Goal: Task Accomplishment & Management: Complete application form

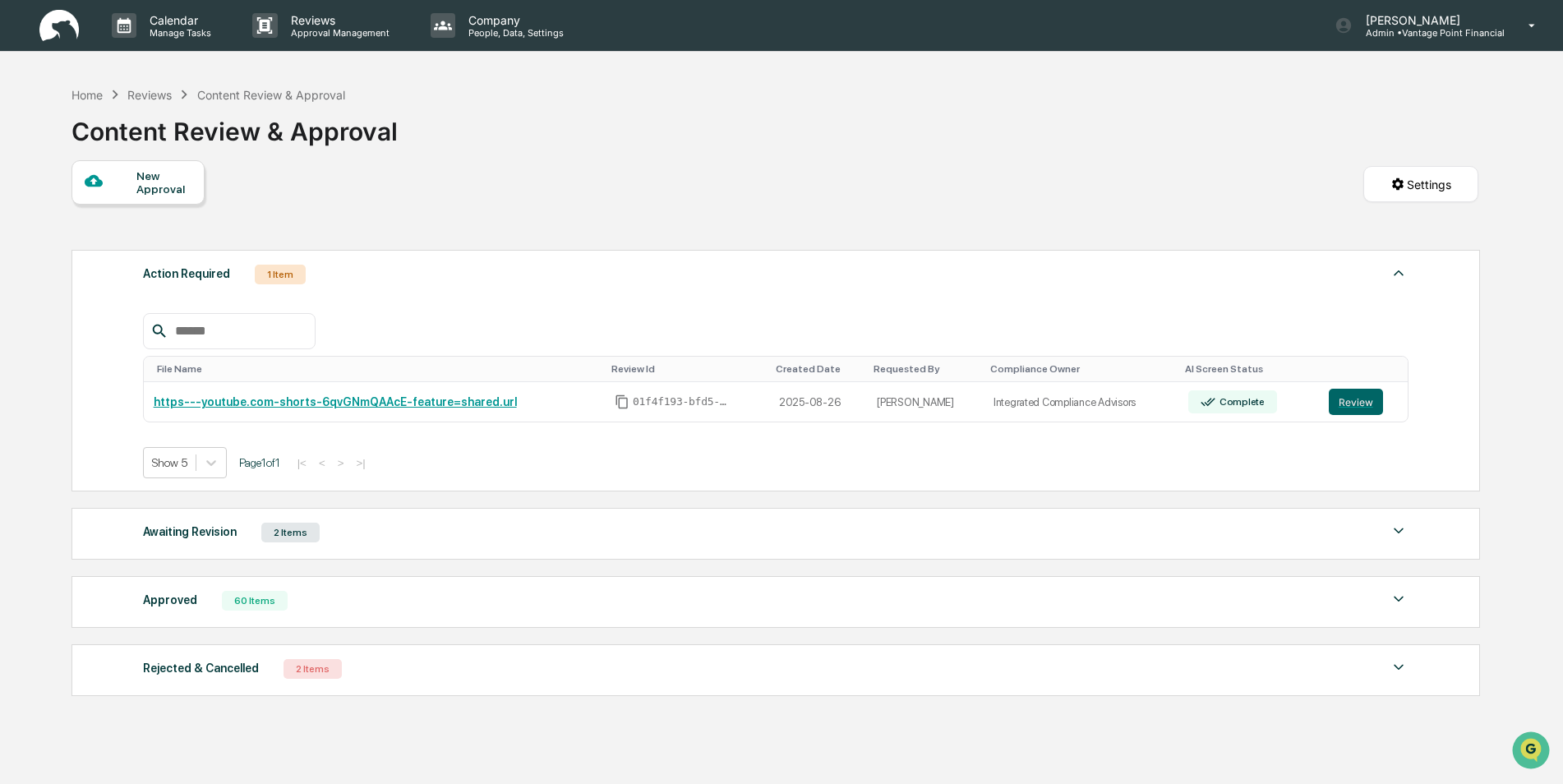
click at [175, 599] on div "Approved" at bounding box center [170, 599] width 55 height 21
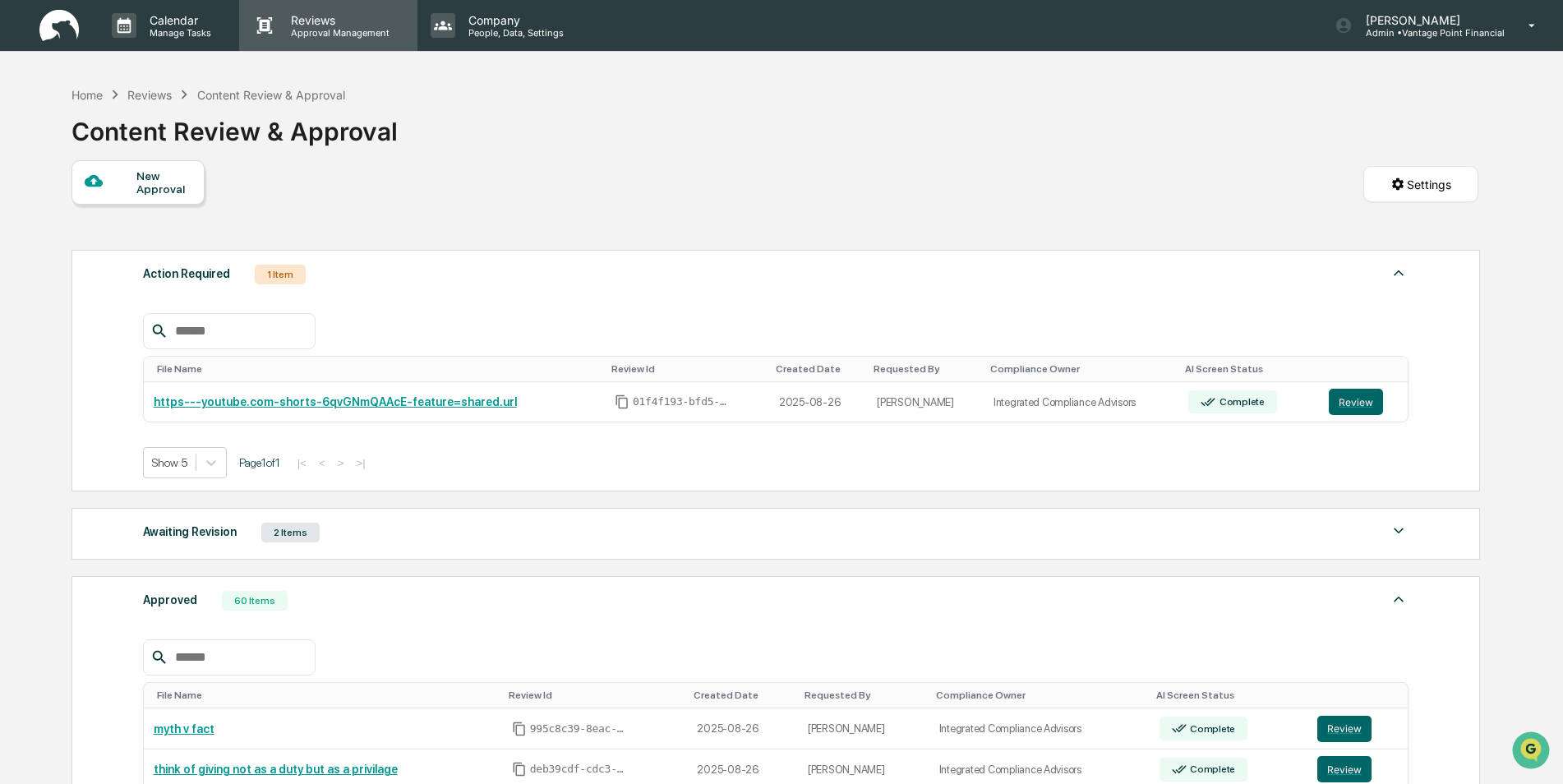
click at [328, 40] on div "Reviews Approval Management" at bounding box center [328, 25] width 177 height 51
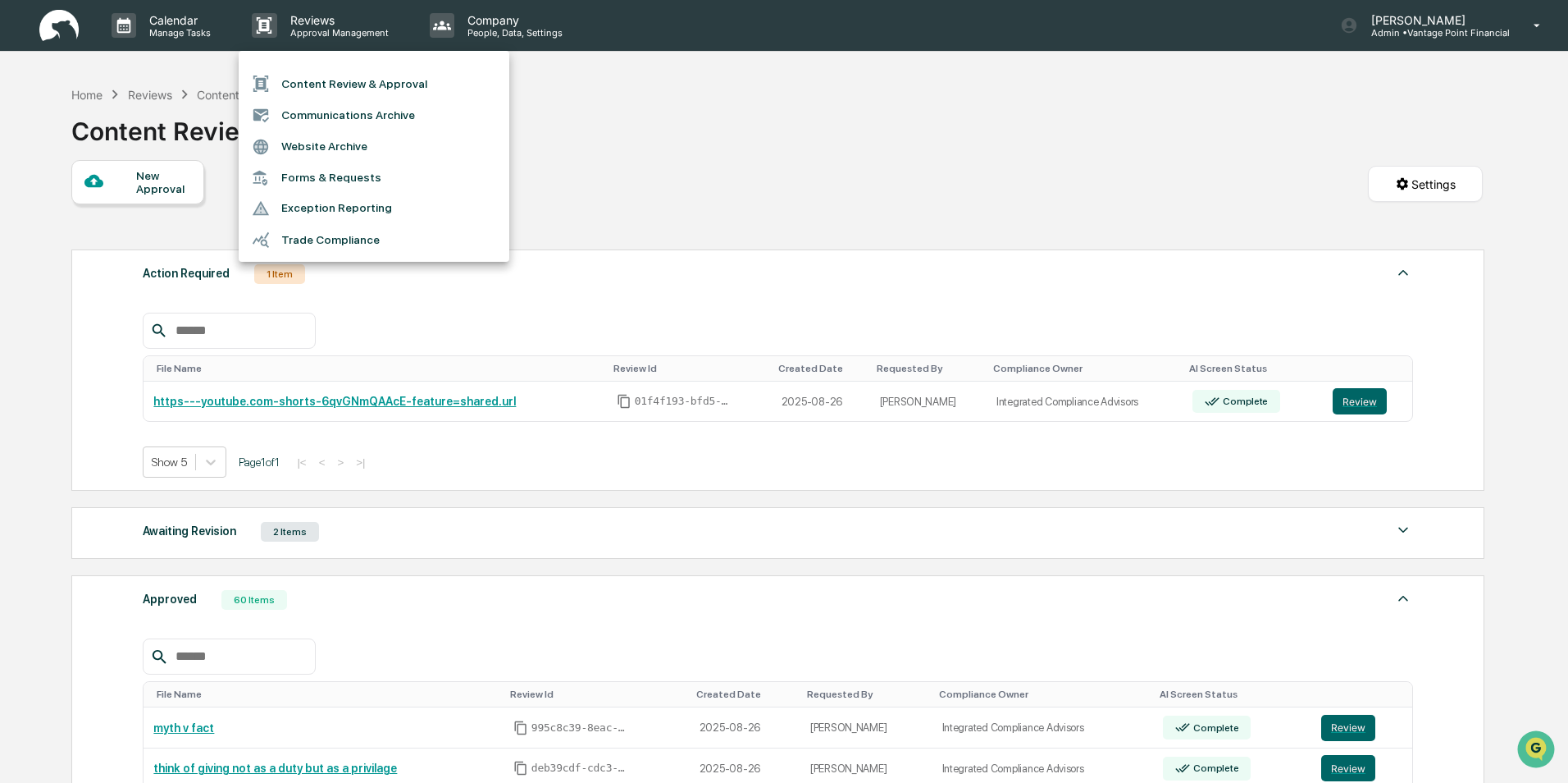
click at [311, 87] on li "Content Review & Approval" at bounding box center [374, 84] width 271 height 31
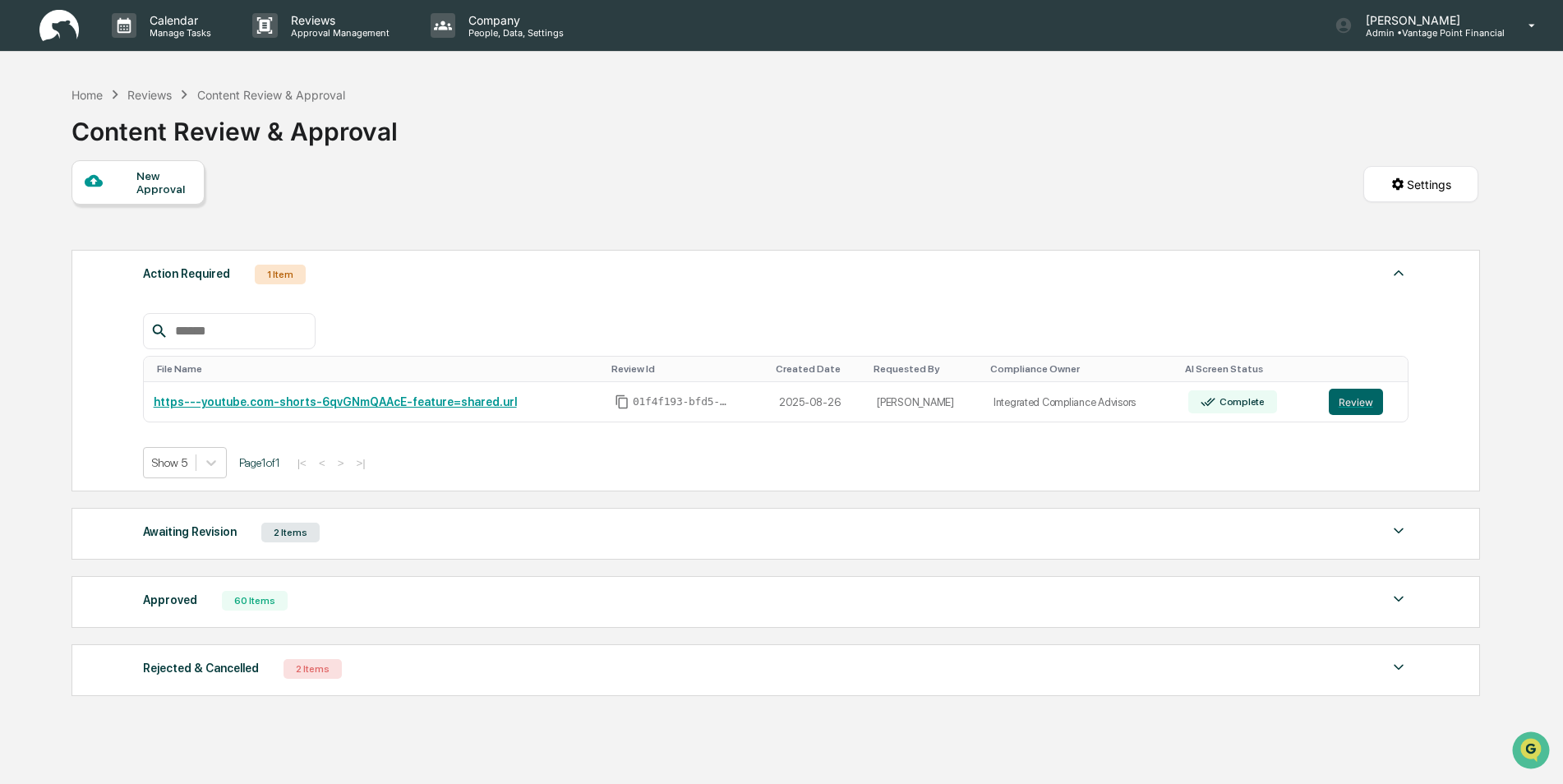
click at [298, 207] on div "New Approval Settings" at bounding box center [775, 200] width 1407 height 81
click at [199, 599] on div "Approved 60 Items" at bounding box center [776, 600] width 1266 height 23
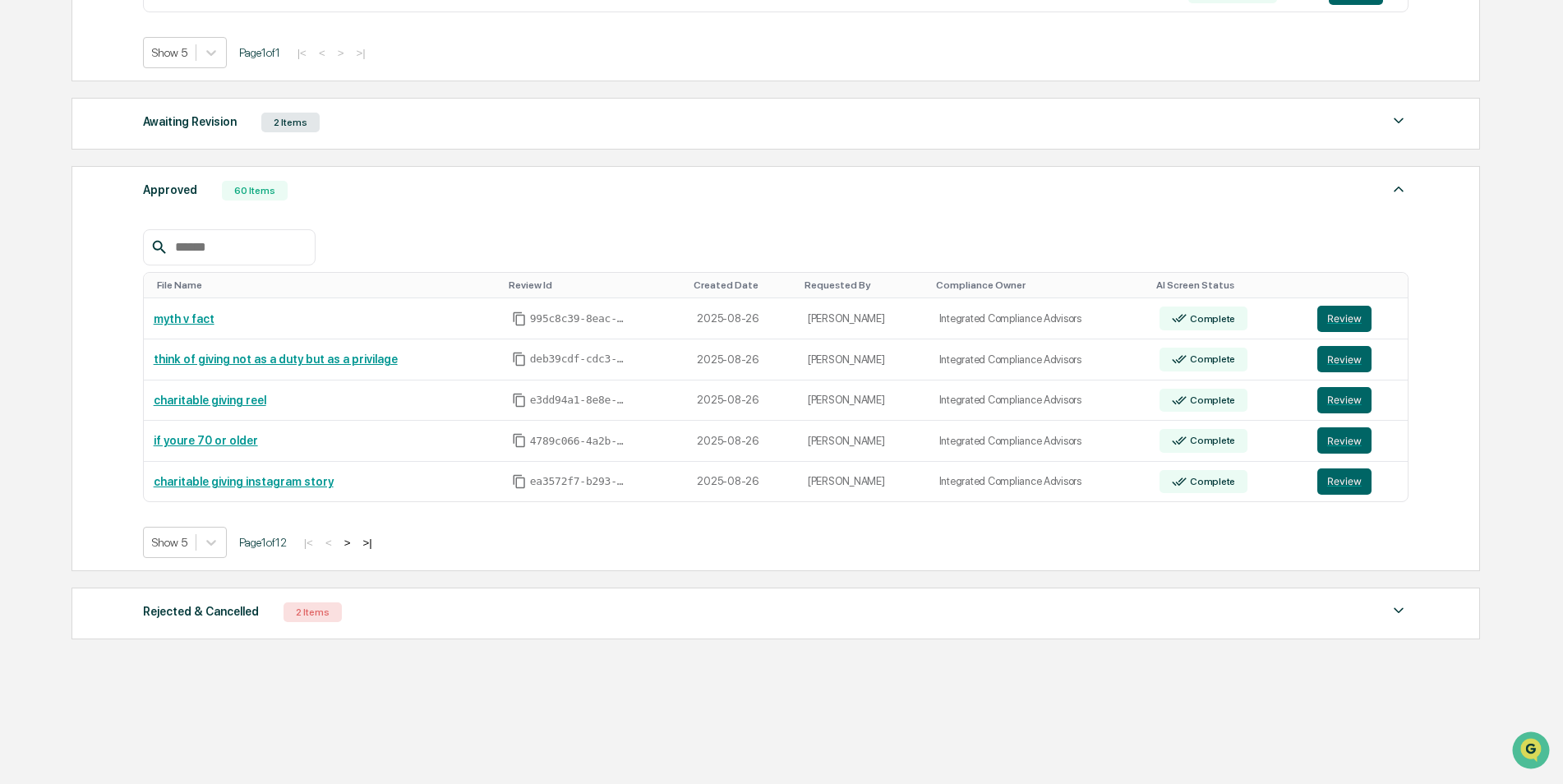
scroll to position [411, 0]
click at [352, 546] on button ">" at bounding box center [348, 541] width 16 height 14
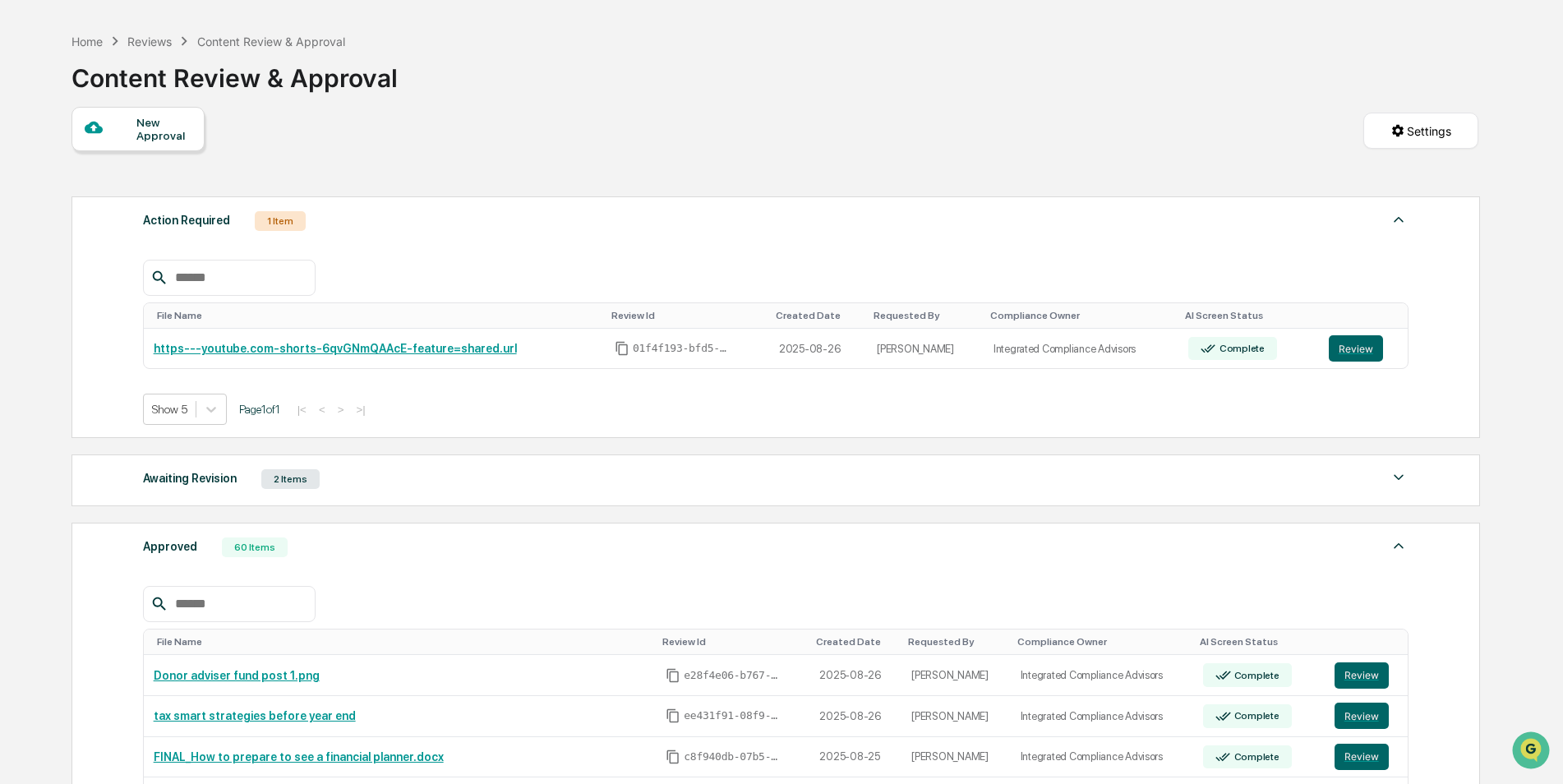
scroll to position [4, 0]
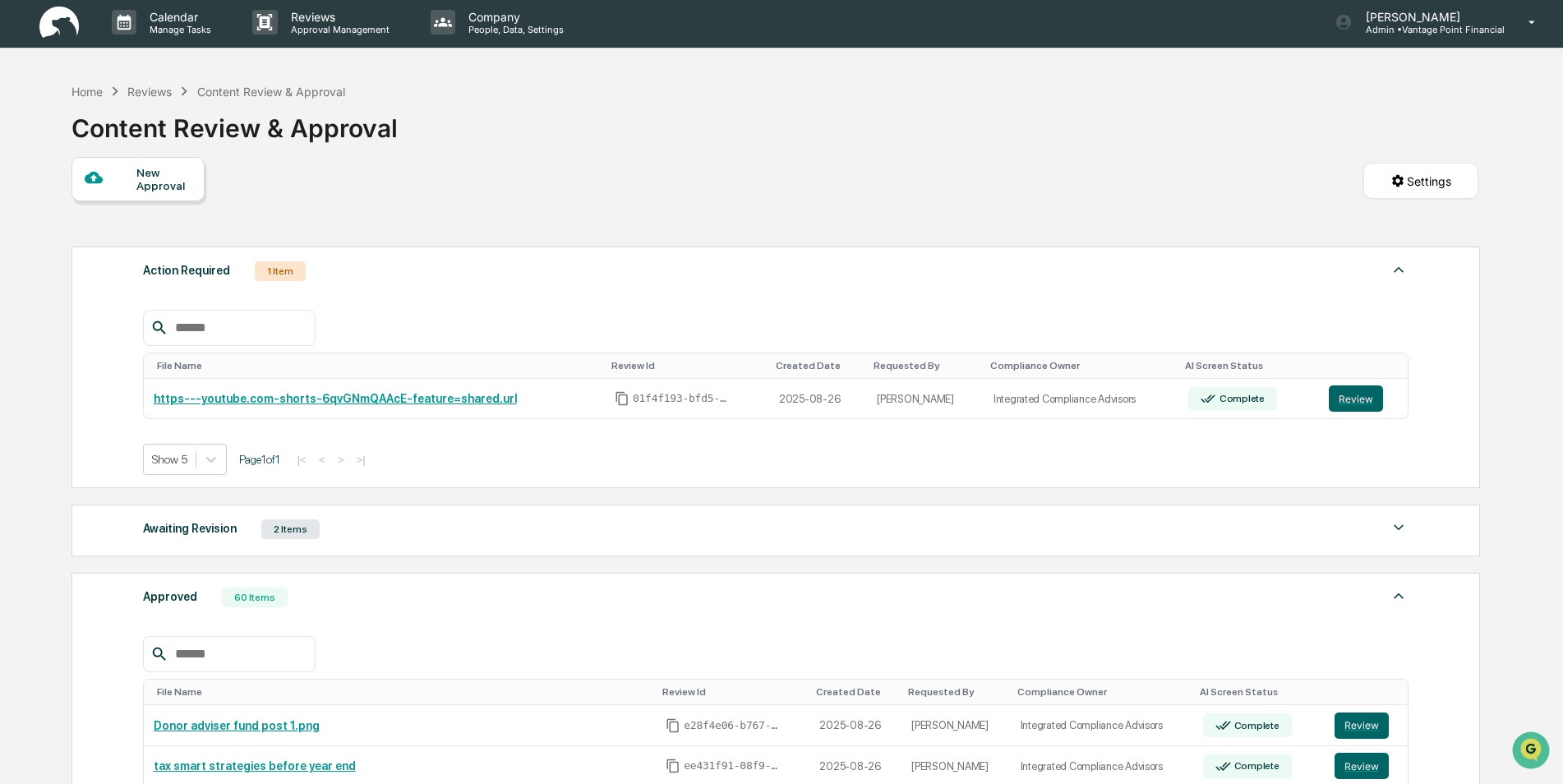
click at [146, 170] on div "New Approval" at bounding box center [164, 178] width 55 height 26
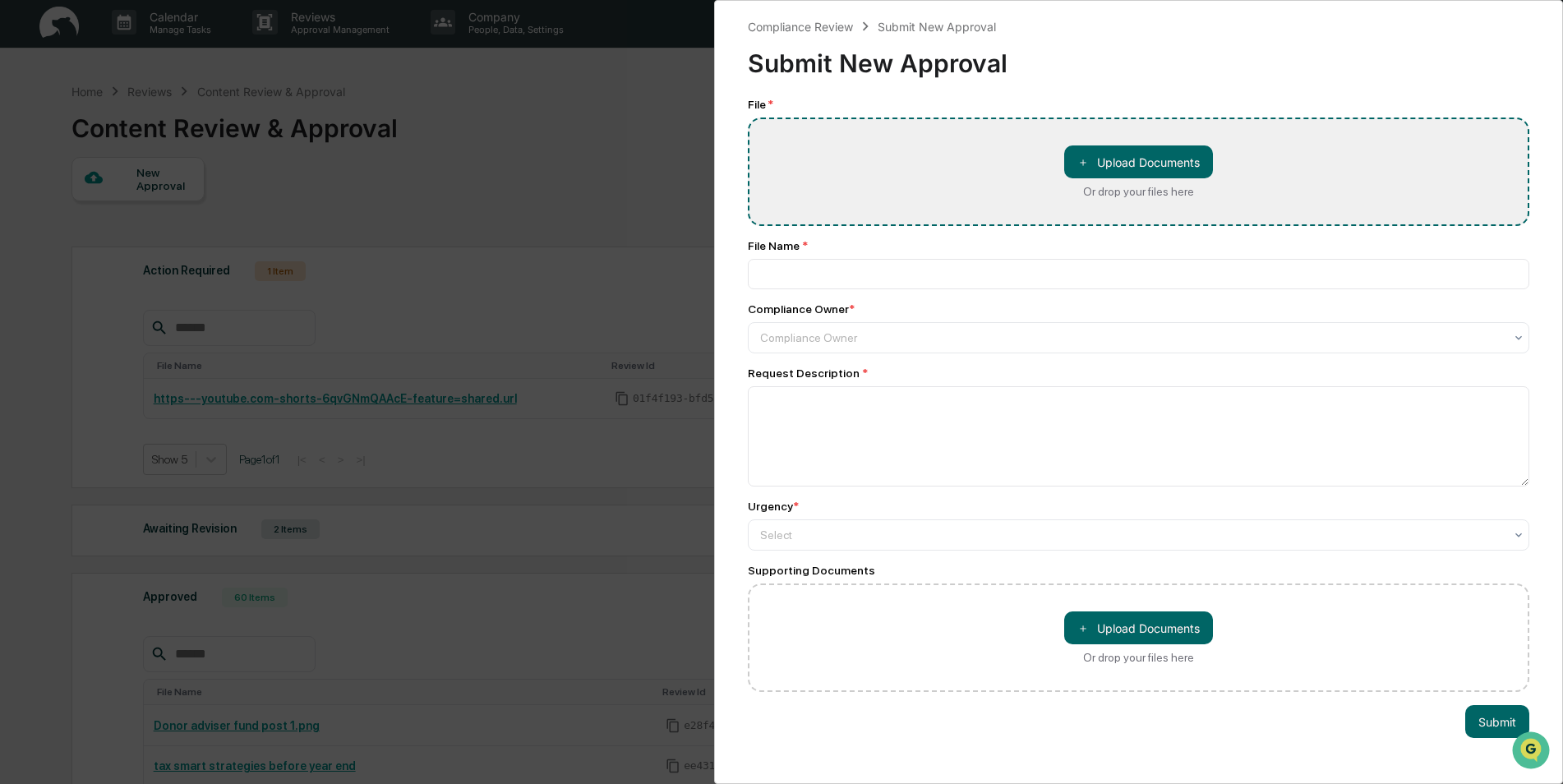
type input "**********"
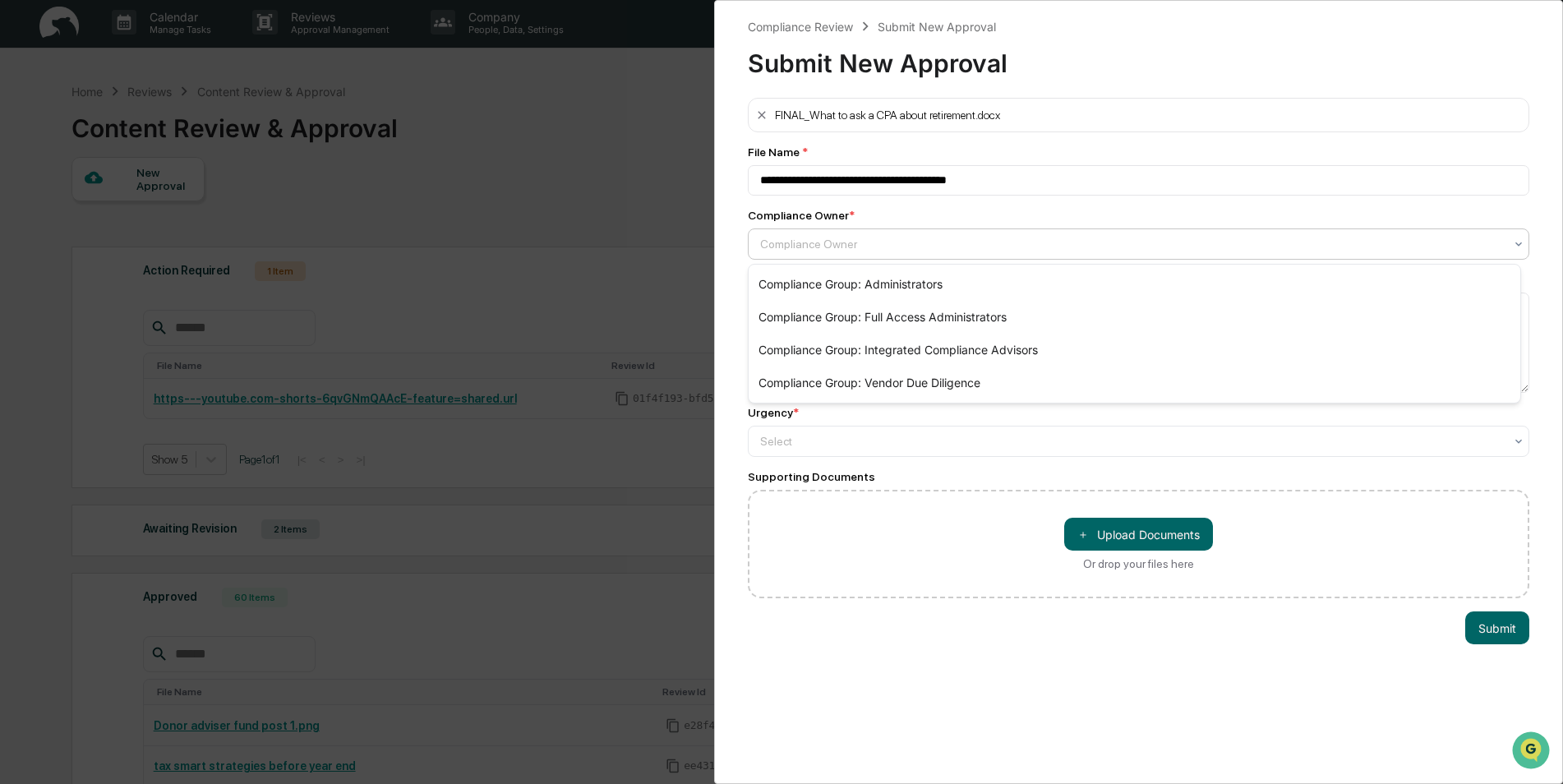
click at [809, 252] on div at bounding box center [1133, 244] width 744 height 16
click at [837, 347] on div "Compliance Group: Integrated Compliance Advisors" at bounding box center [1134, 350] width 771 height 33
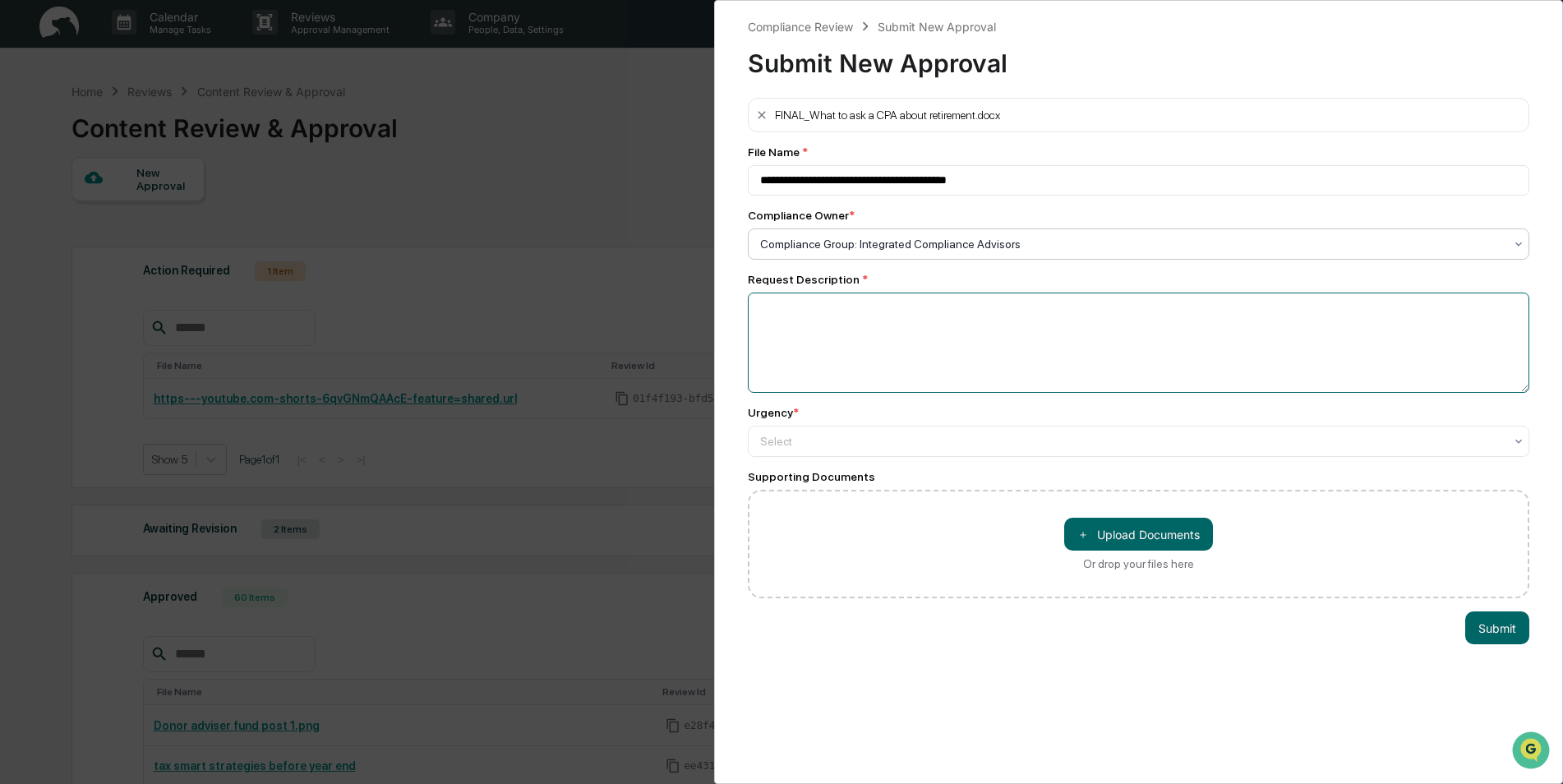
click at [812, 325] on textarea at bounding box center [1138, 343] width 782 height 100
type textarea "**********"
click at [816, 252] on div at bounding box center [1133, 244] width 744 height 16
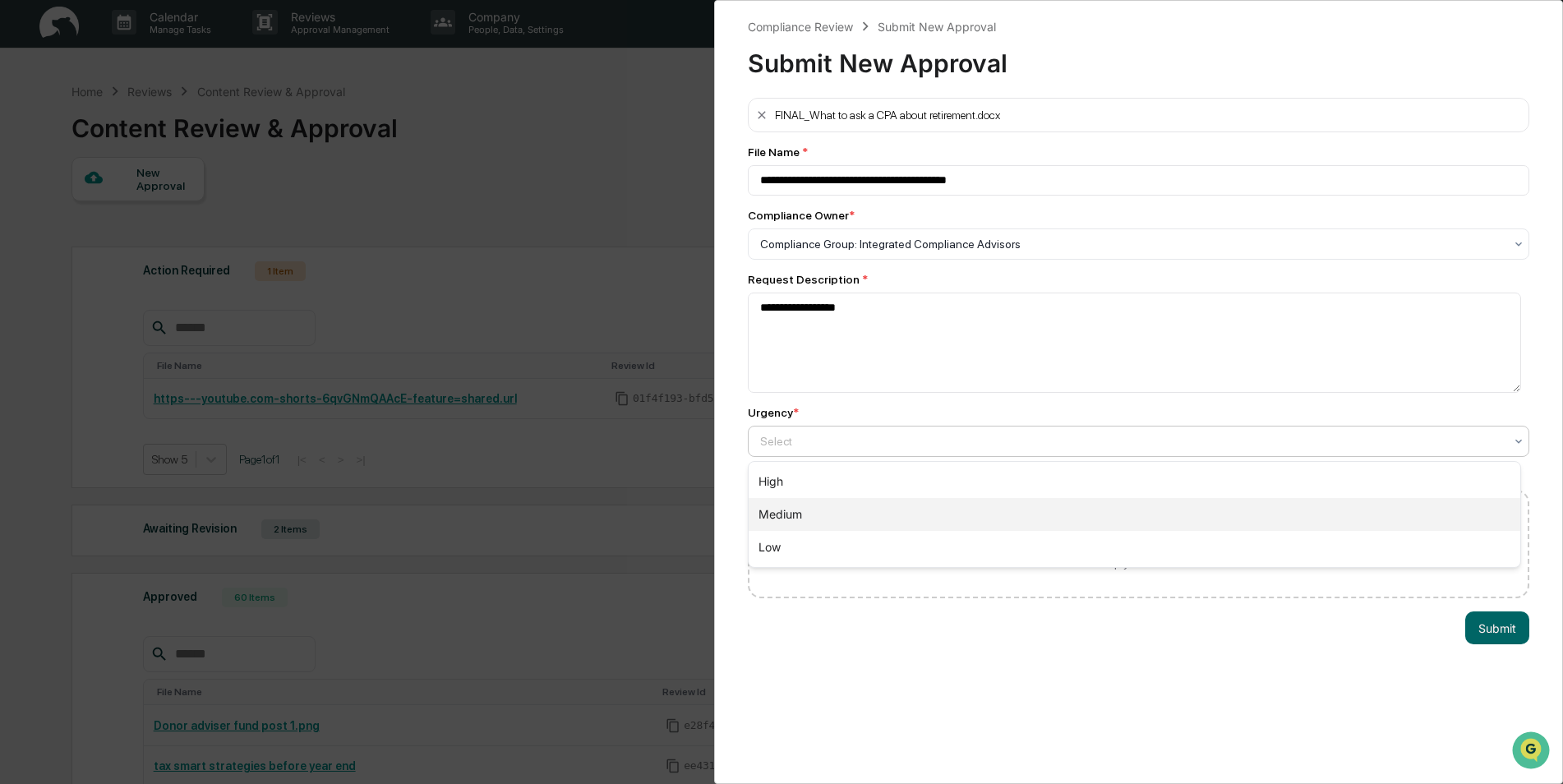
click at [812, 510] on div "Medium" at bounding box center [1134, 514] width 771 height 33
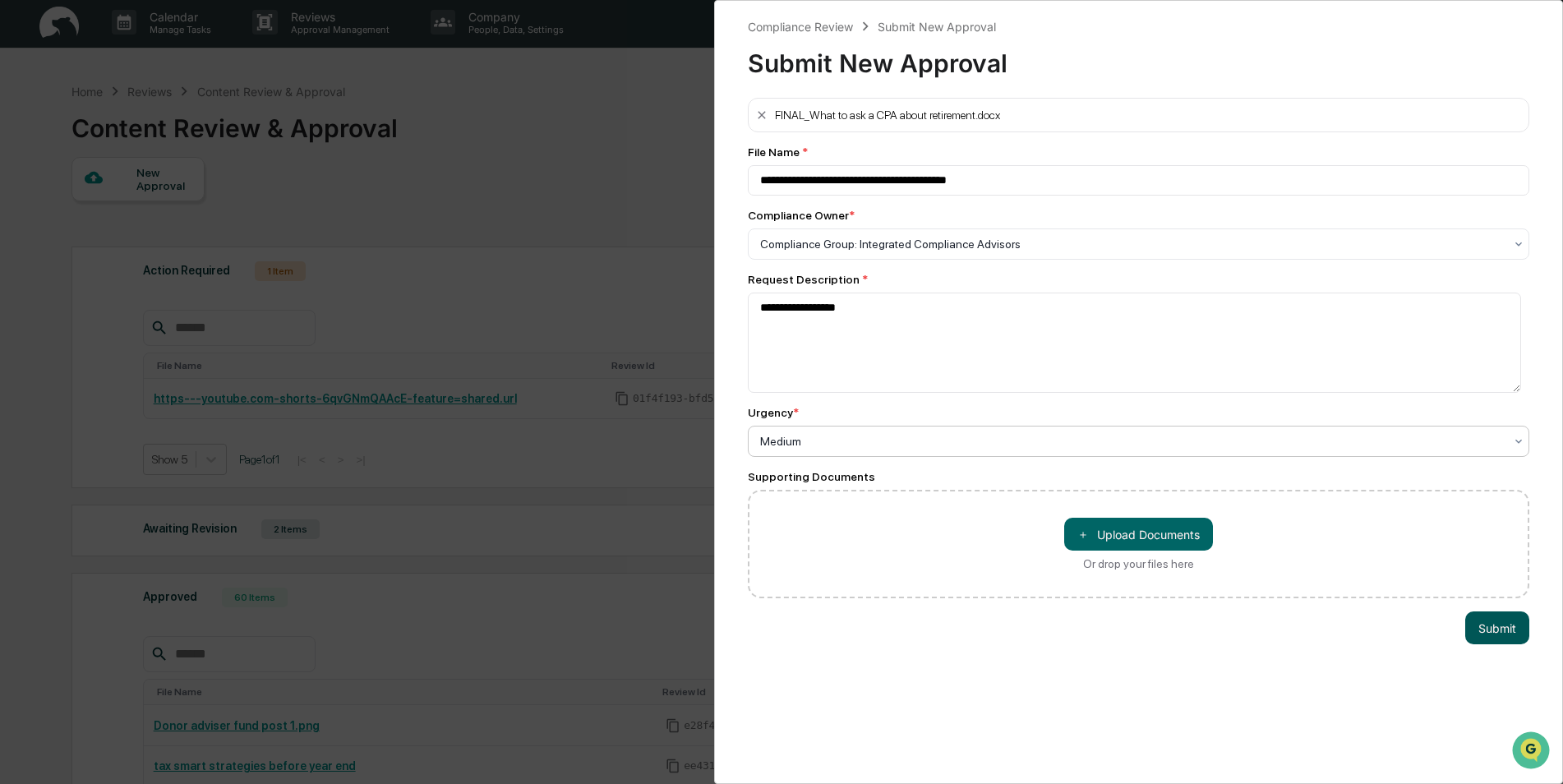
click at [1504, 639] on button "Submit" at bounding box center [1497, 628] width 64 height 33
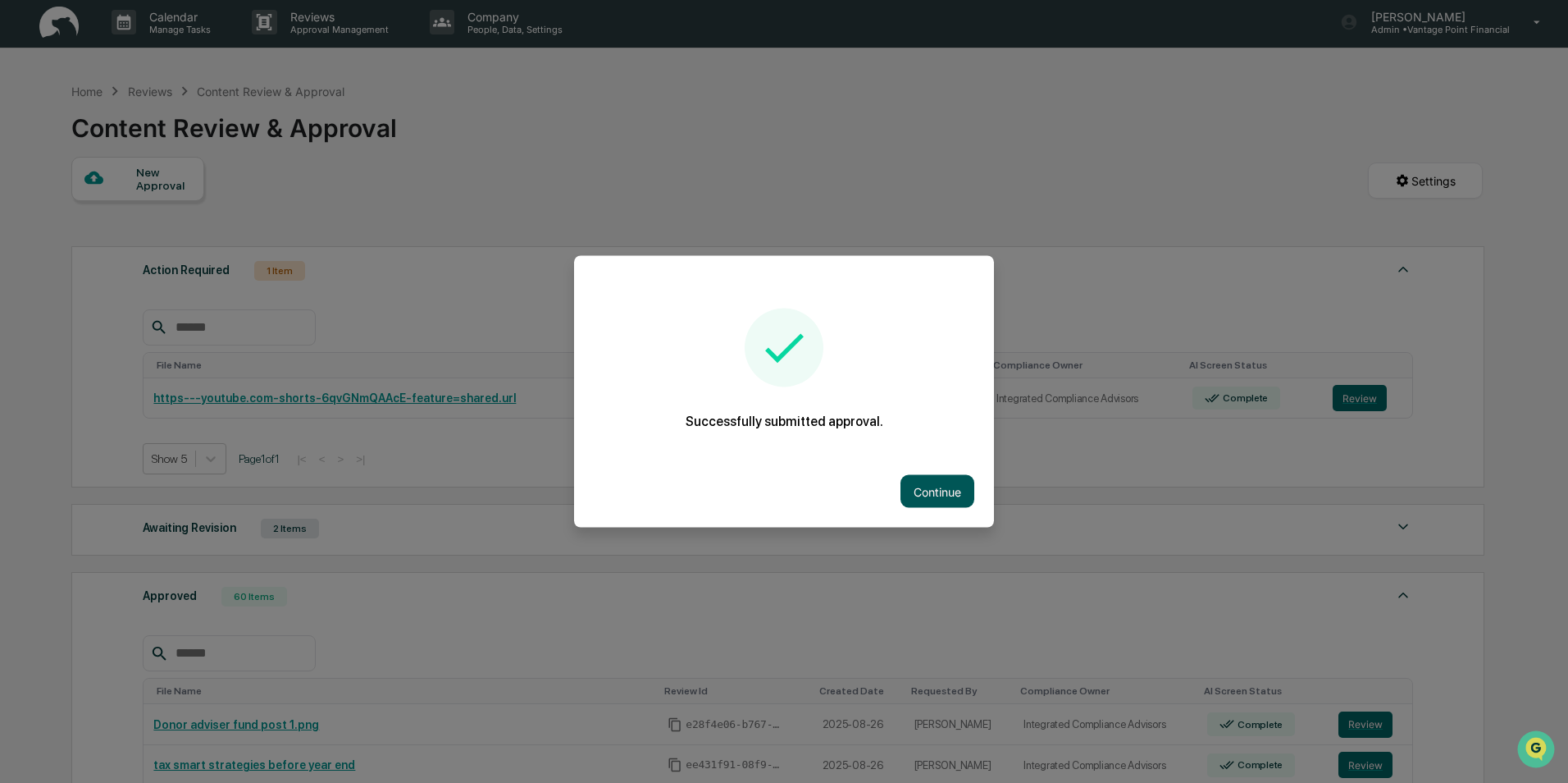
click at [914, 486] on button "Continue" at bounding box center [937, 491] width 74 height 33
